Goal: Find specific page/section: Find specific page/section

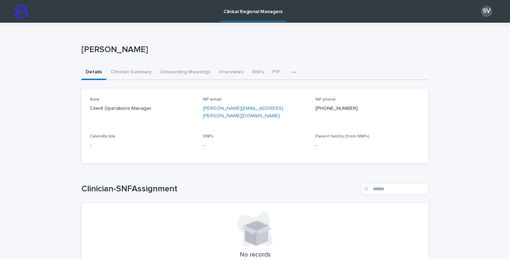
click at [292, 71] on div "button" at bounding box center [295, 72] width 7 height 5
click at [261, 90] on span "All SNFs" at bounding box center [259, 90] width 18 height 5
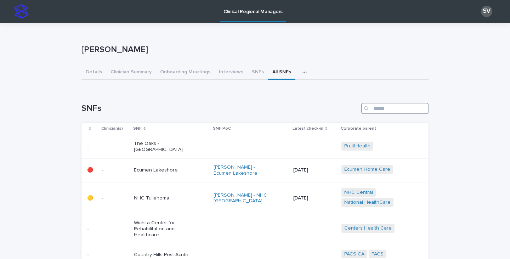
click at [399, 108] on input "Search" at bounding box center [395, 108] width 67 height 11
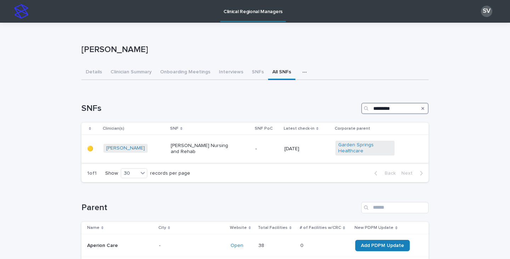
type input "*********"
click at [243, 145] on div "[PERSON_NAME] Nursing and Rehab" at bounding box center [210, 149] width 79 height 18
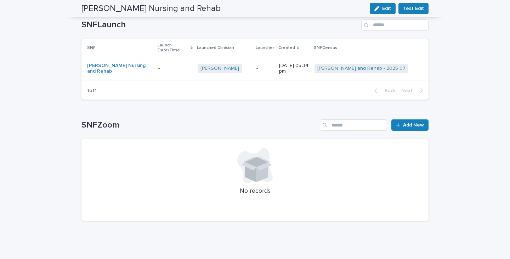
scroll to position [914, 0]
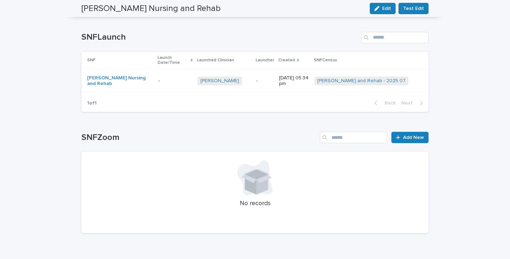
click at [168, 80] on p "-" at bounding box center [175, 81] width 34 height 6
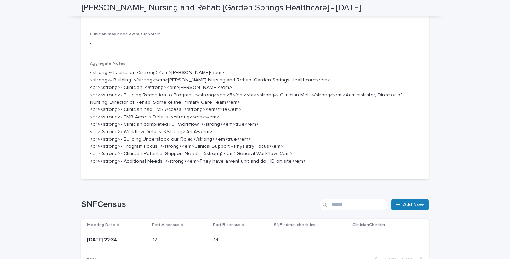
scroll to position [402, 0]
